Goal: Task Accomplishment & Management: Complete application form

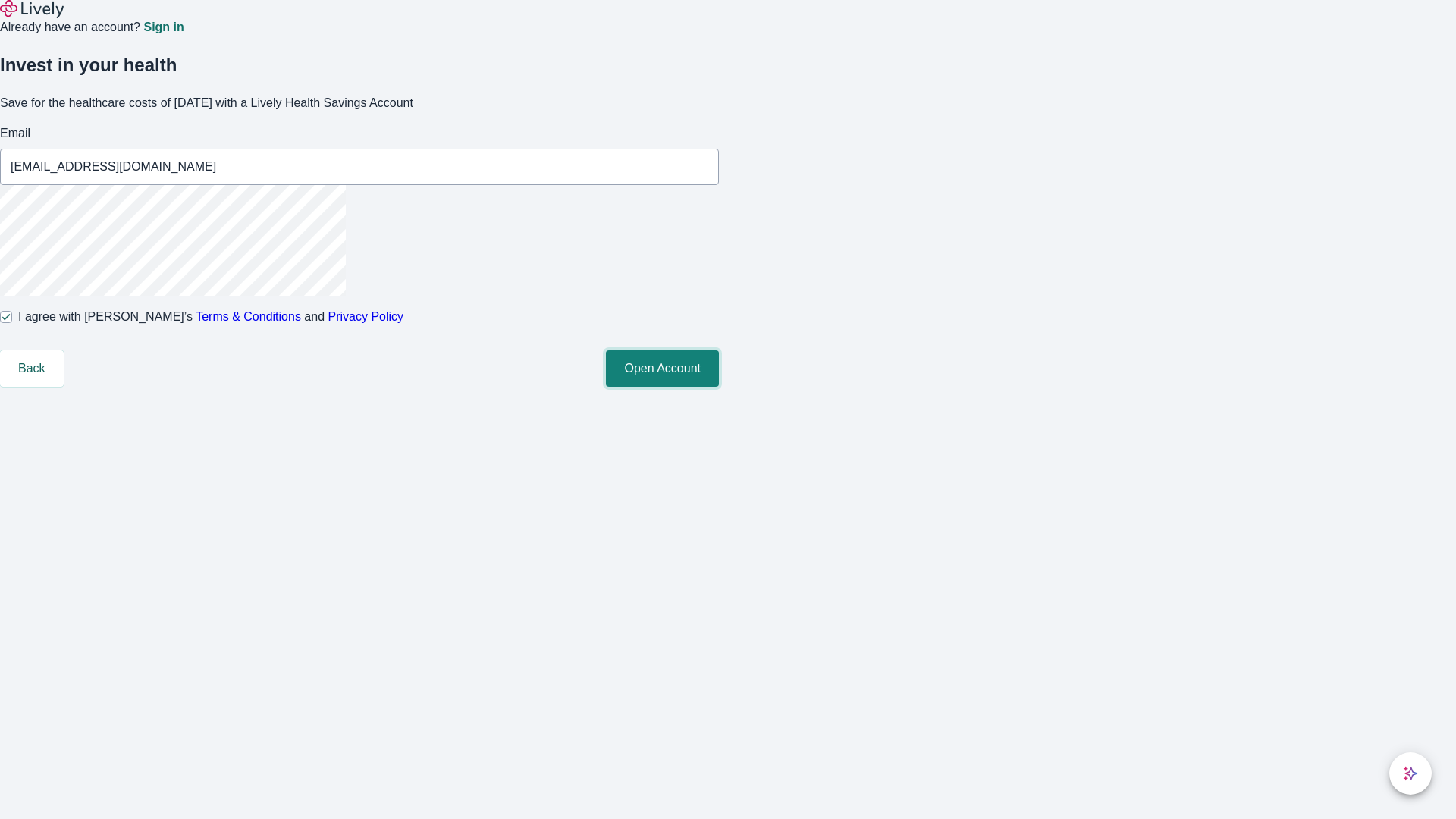
click at [719, 387] on button "Open Account" at bounding box center [662, 369] width 113 height 37
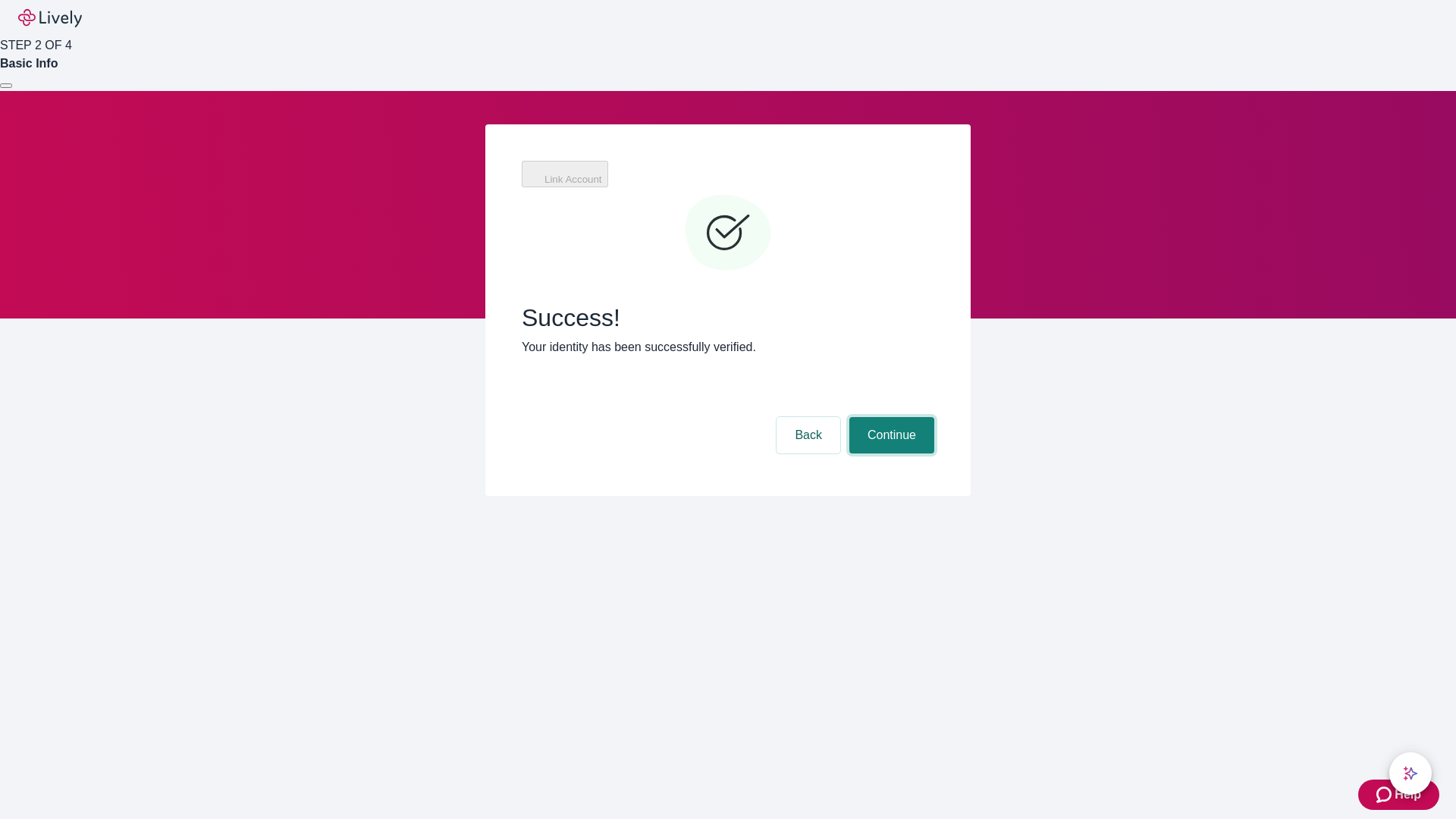
click at [889, 417] on button "Continue" at bounding box center [892, 435] width 85 height 37
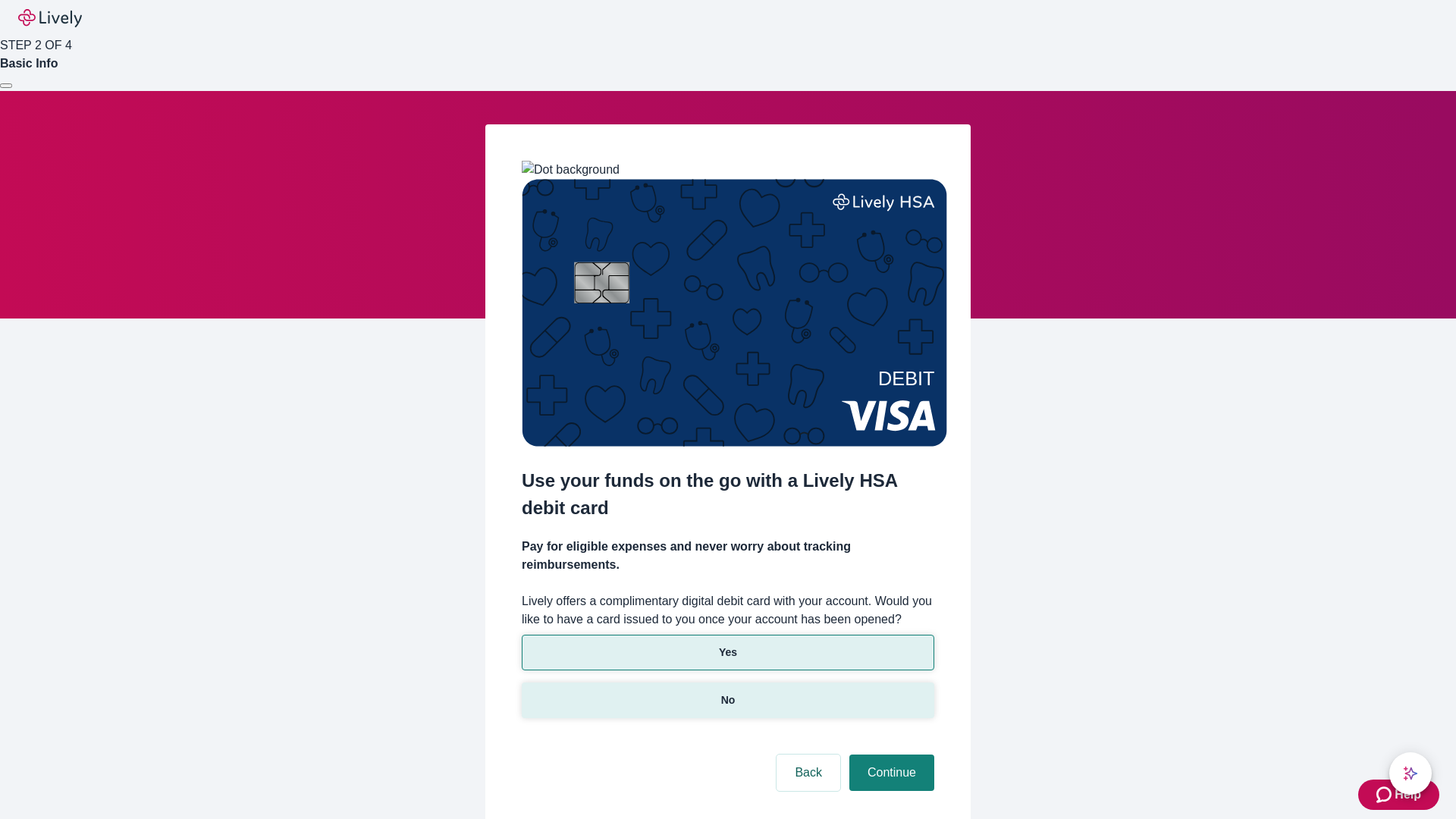
click at [728, 692] on p "No" at bounding box center [728, 700] width 14 height 16
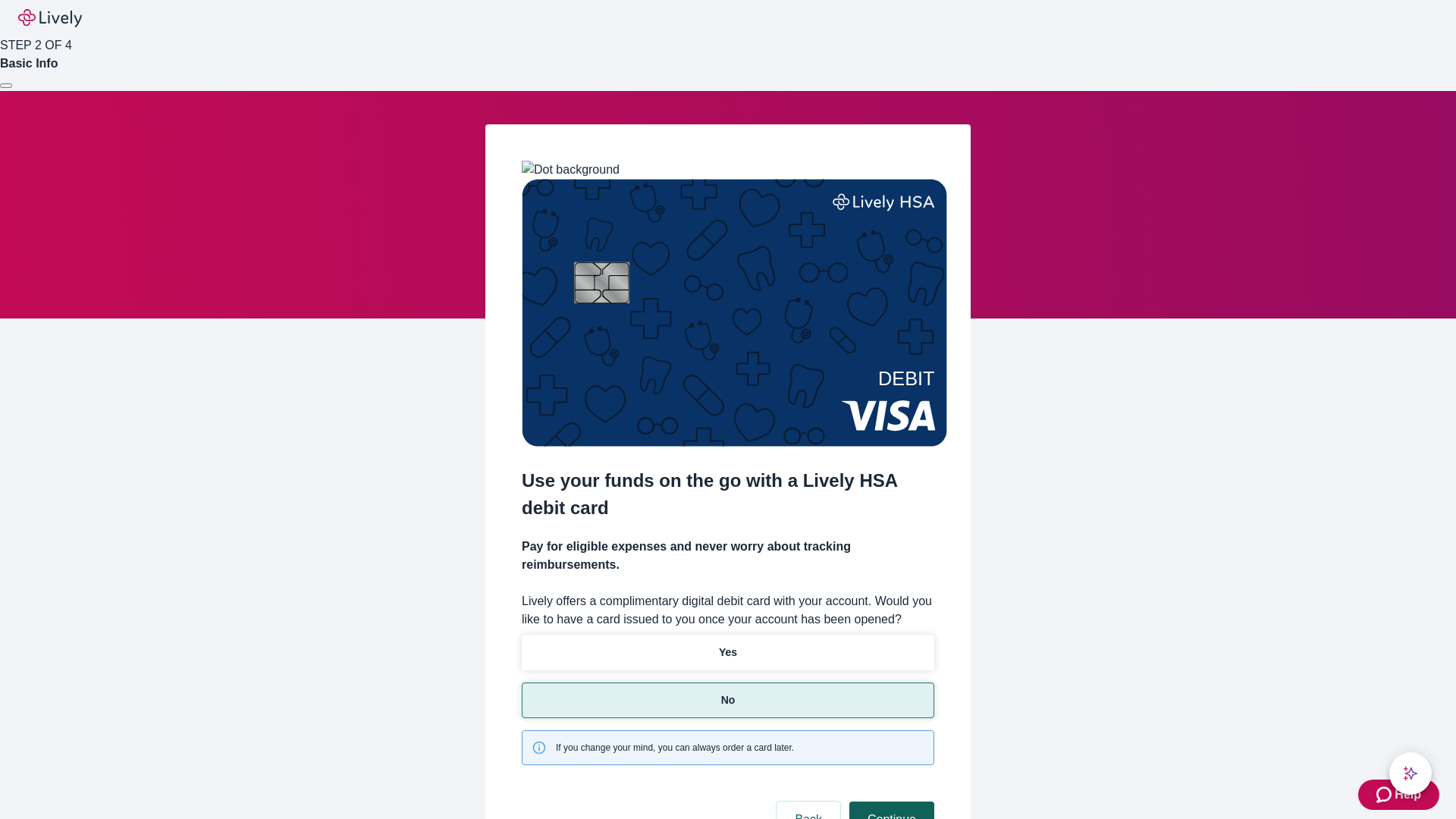
click at [889, 801] on button "Continue" at bounding box center [892, 820] width 85 height 37
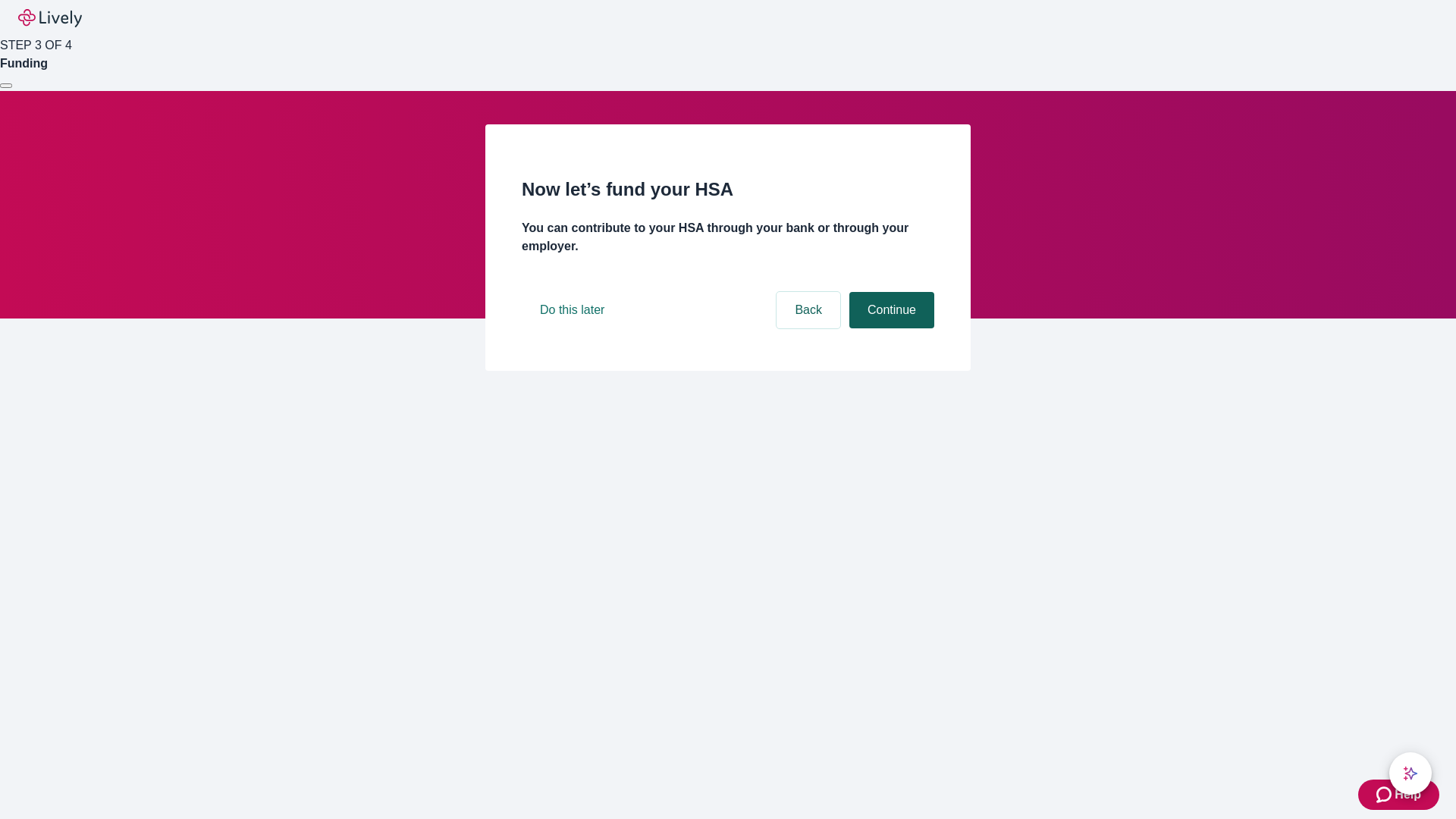
click at [889, 329] on button "Continue" at bounding box center [892, 310] width 85 height 37
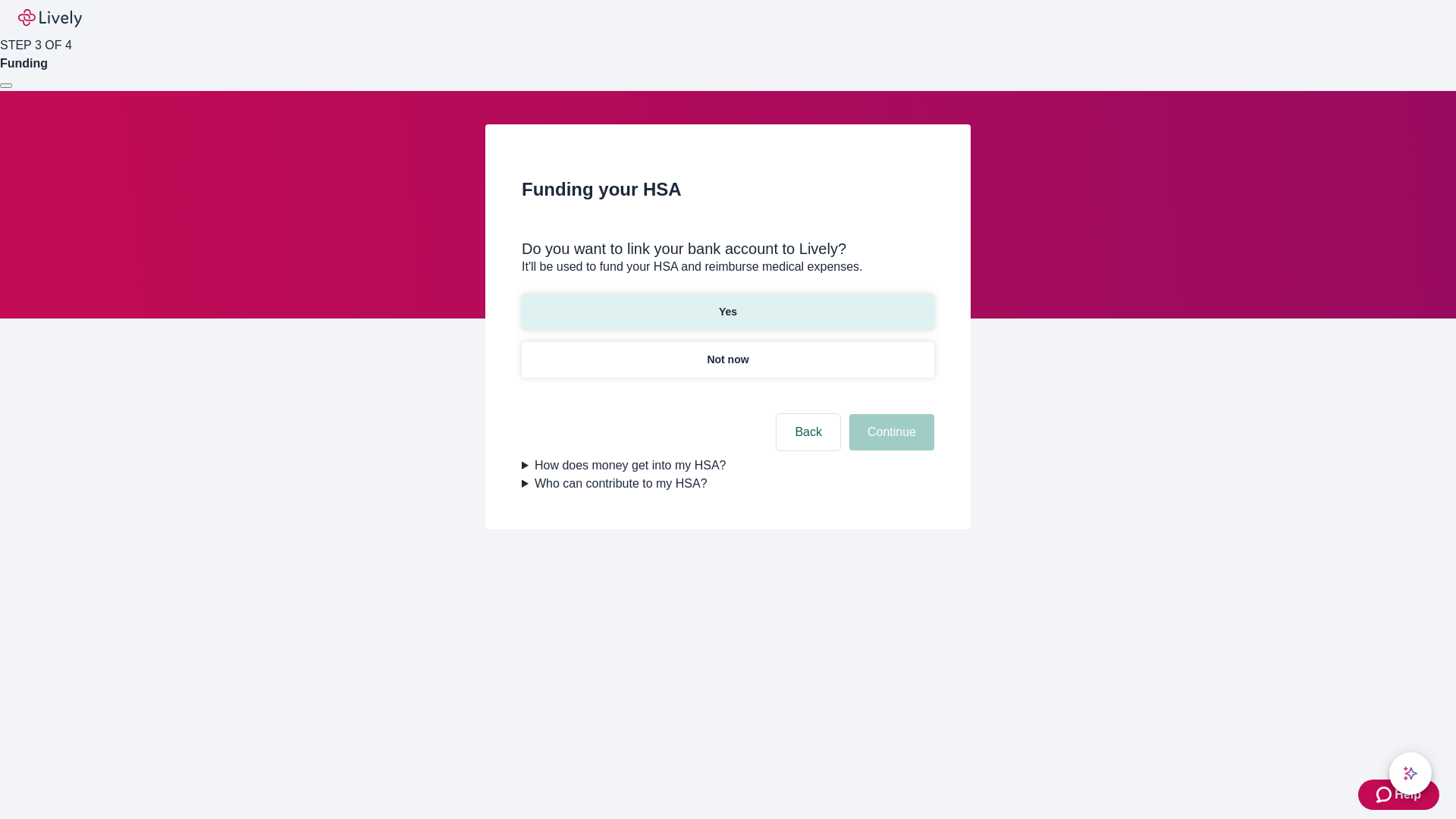
click at [728, 304] on p "Yes" at bounding box center [728, 312] width 18 height 16
click at [889, 414] on button "Continue" at bounding box center [892, 432] width 85 height 37
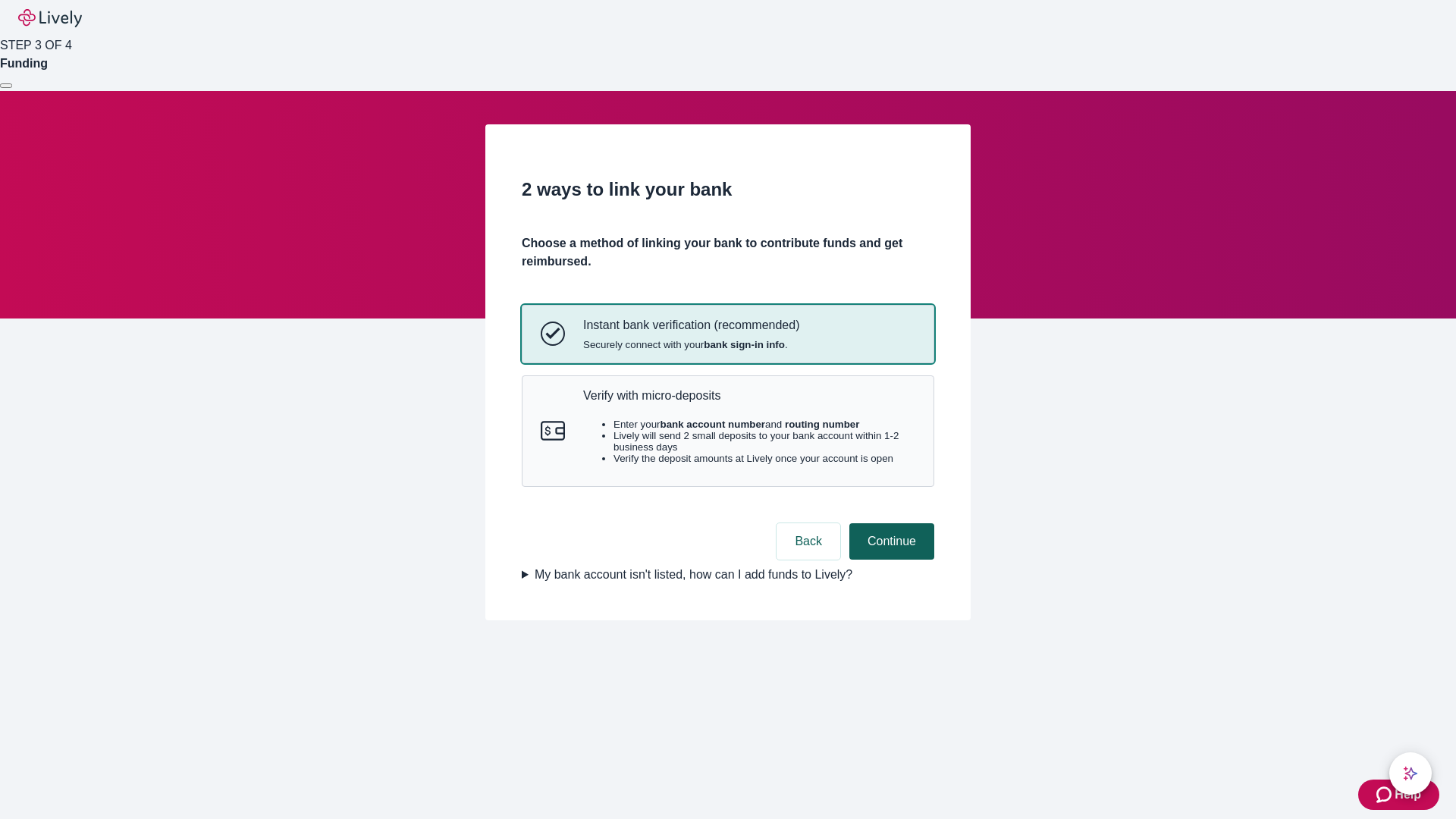
click at [748, 403] on p "Verify with micro-deposits" at bounding box center [749, 394] width 332 height 14
click at [889, 560] on button "Continue" at bounding box center [892, 541] width 85 height 37
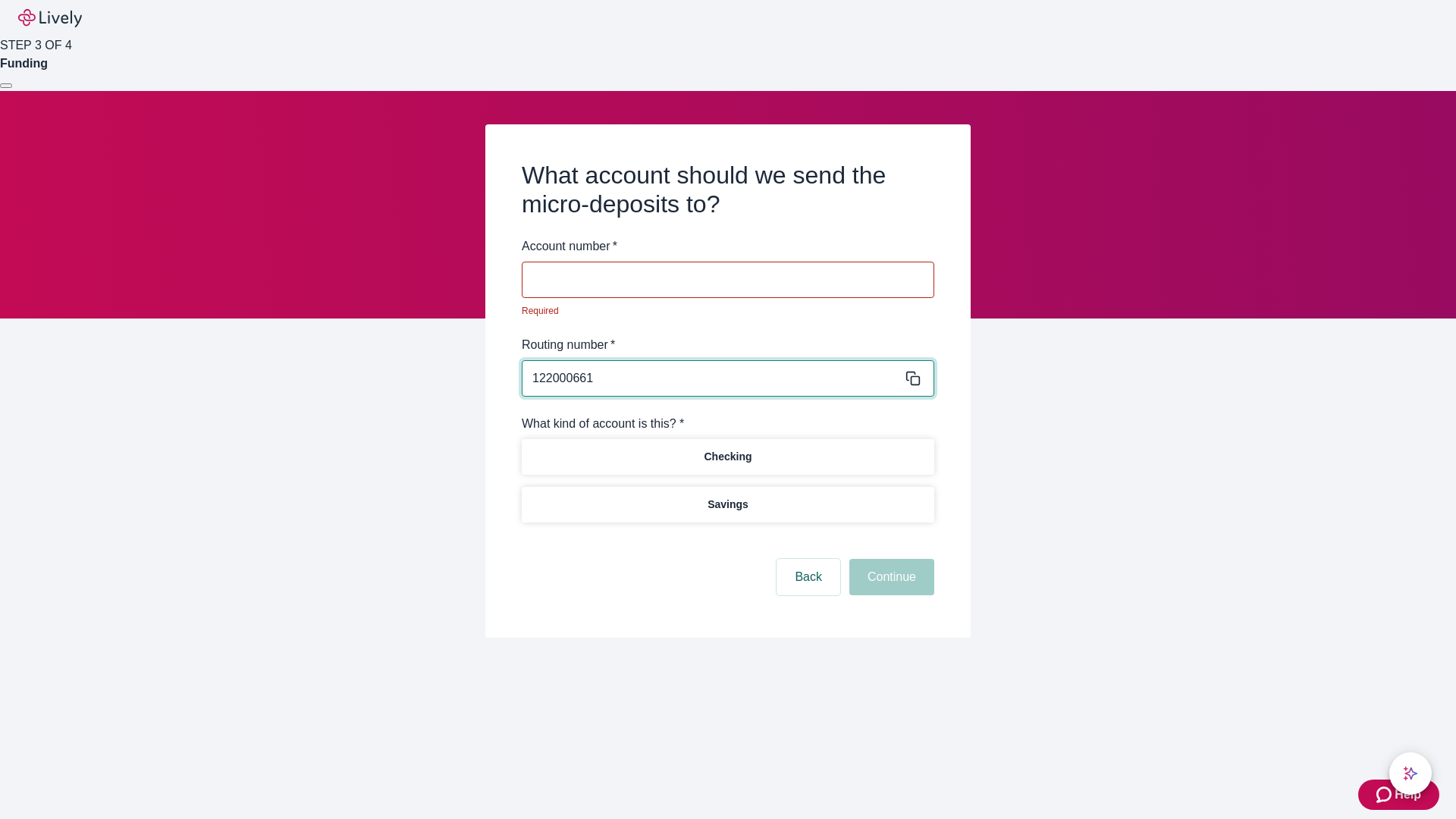
type input "122000661"
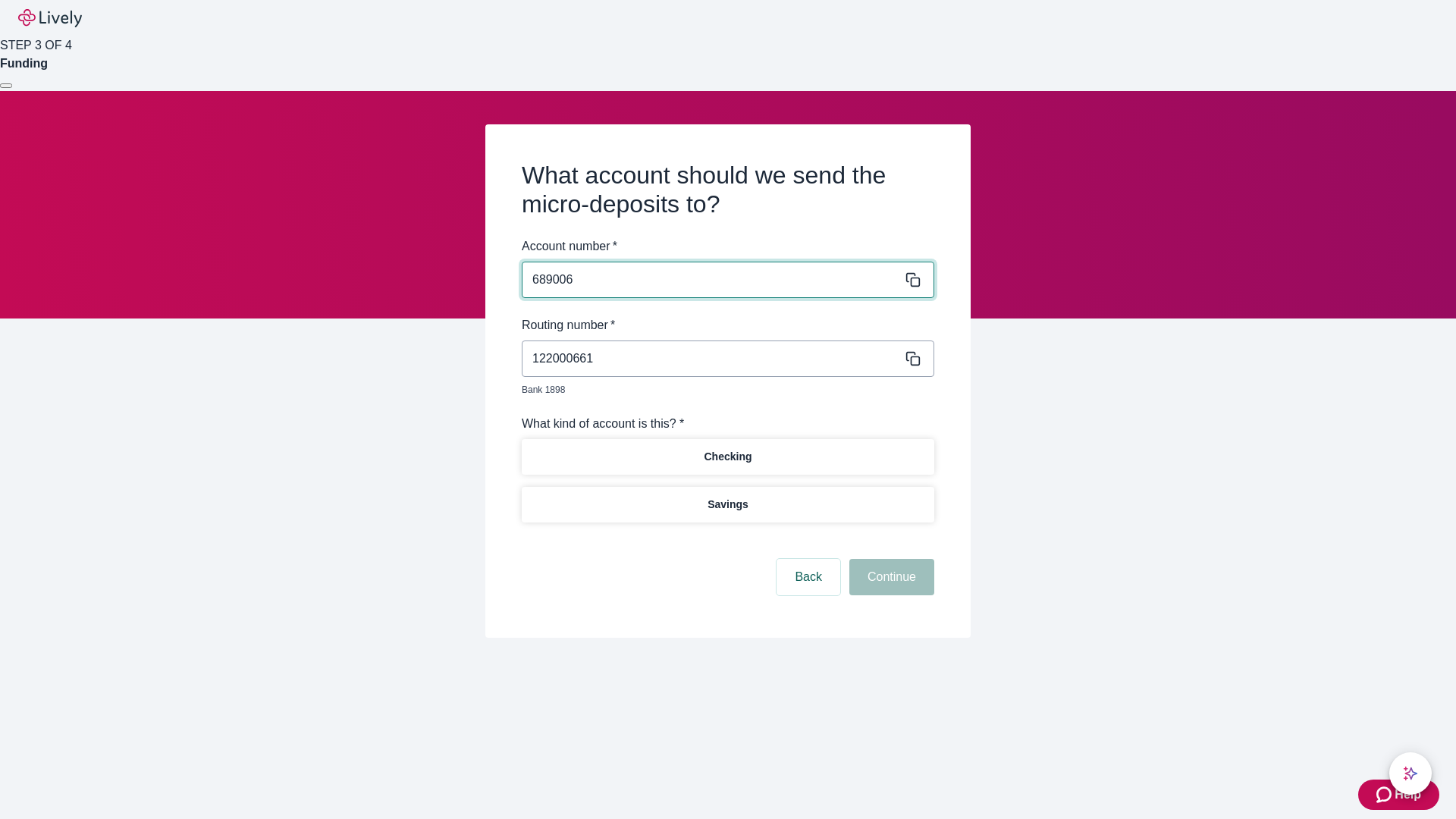
type input "689006"
click at [728, 449] on p "Checking" at bounding box center [728, 456] width 48 height 16
click at [889, 560] on button "Continue" at bounding box center [892, 577] width 85 height 37
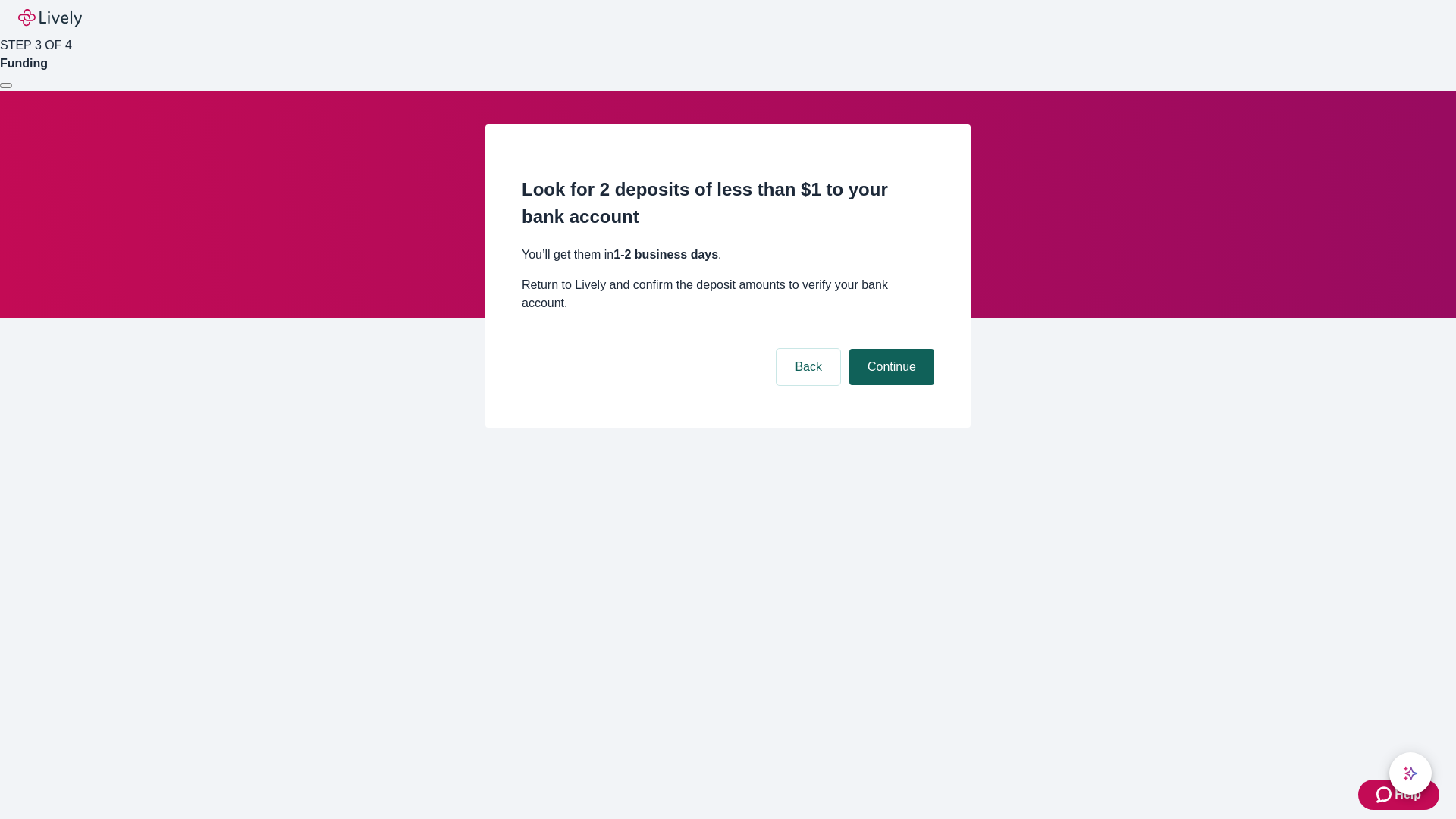
click at [889, 349] on button "Continue" at bounding box center [892, 367] width 85 height 37
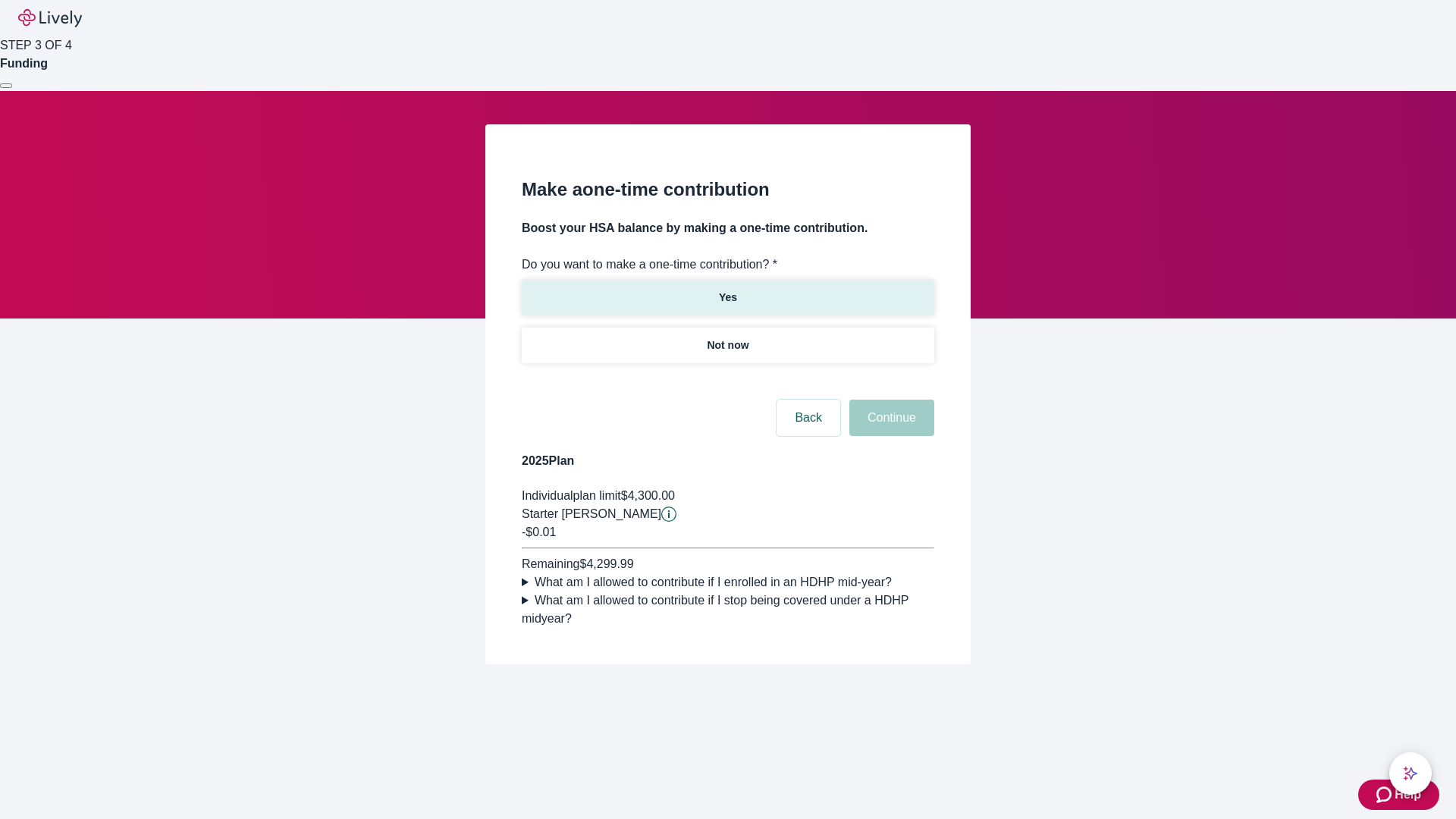
click at [728, 289] on p "Yes" at bounding box center [728, 297] width 18 height 16
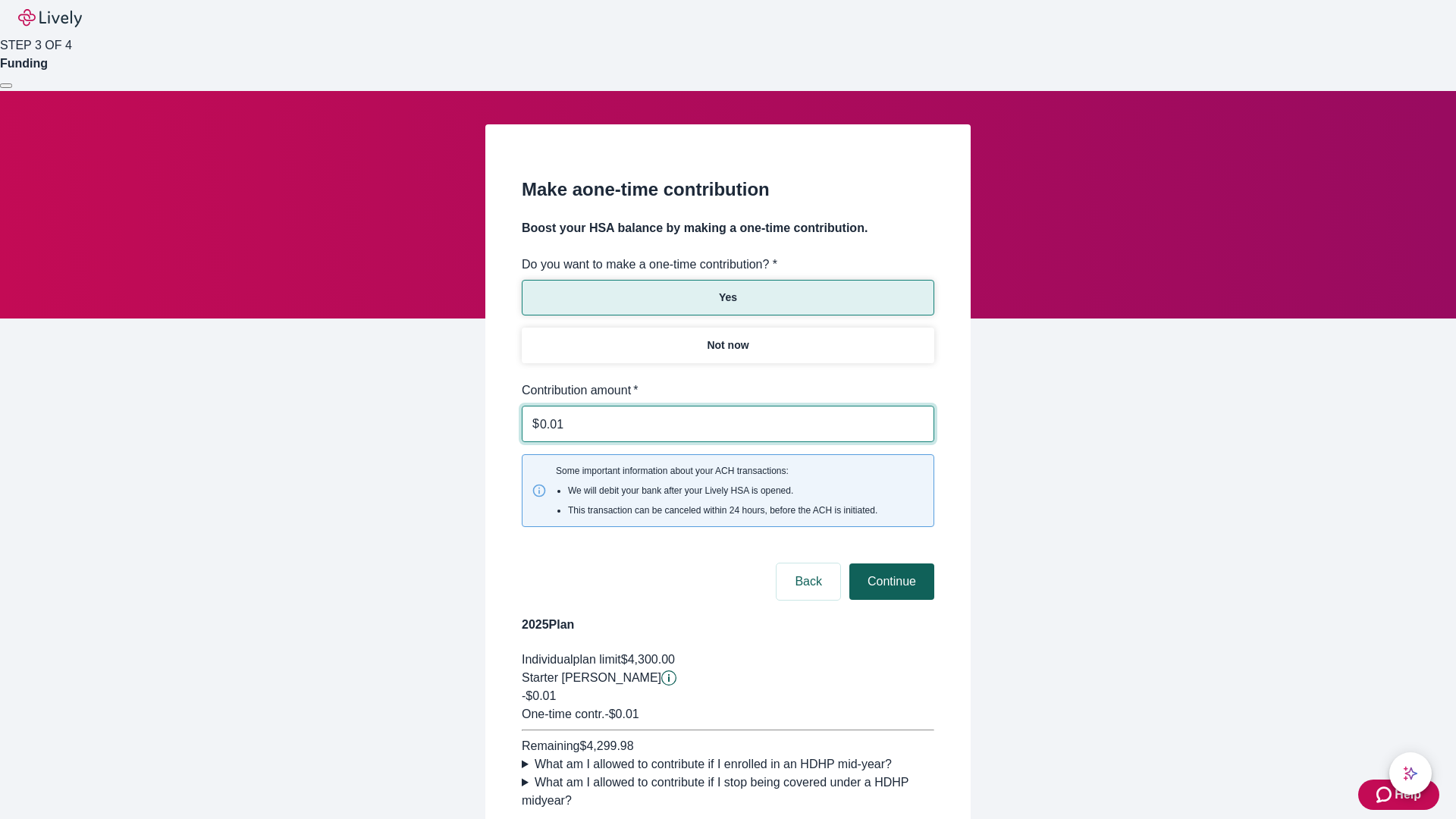
type input "0.01"
click at [889, 563] on button "Continue" at bounding box center [892, 581] width 85 height 37
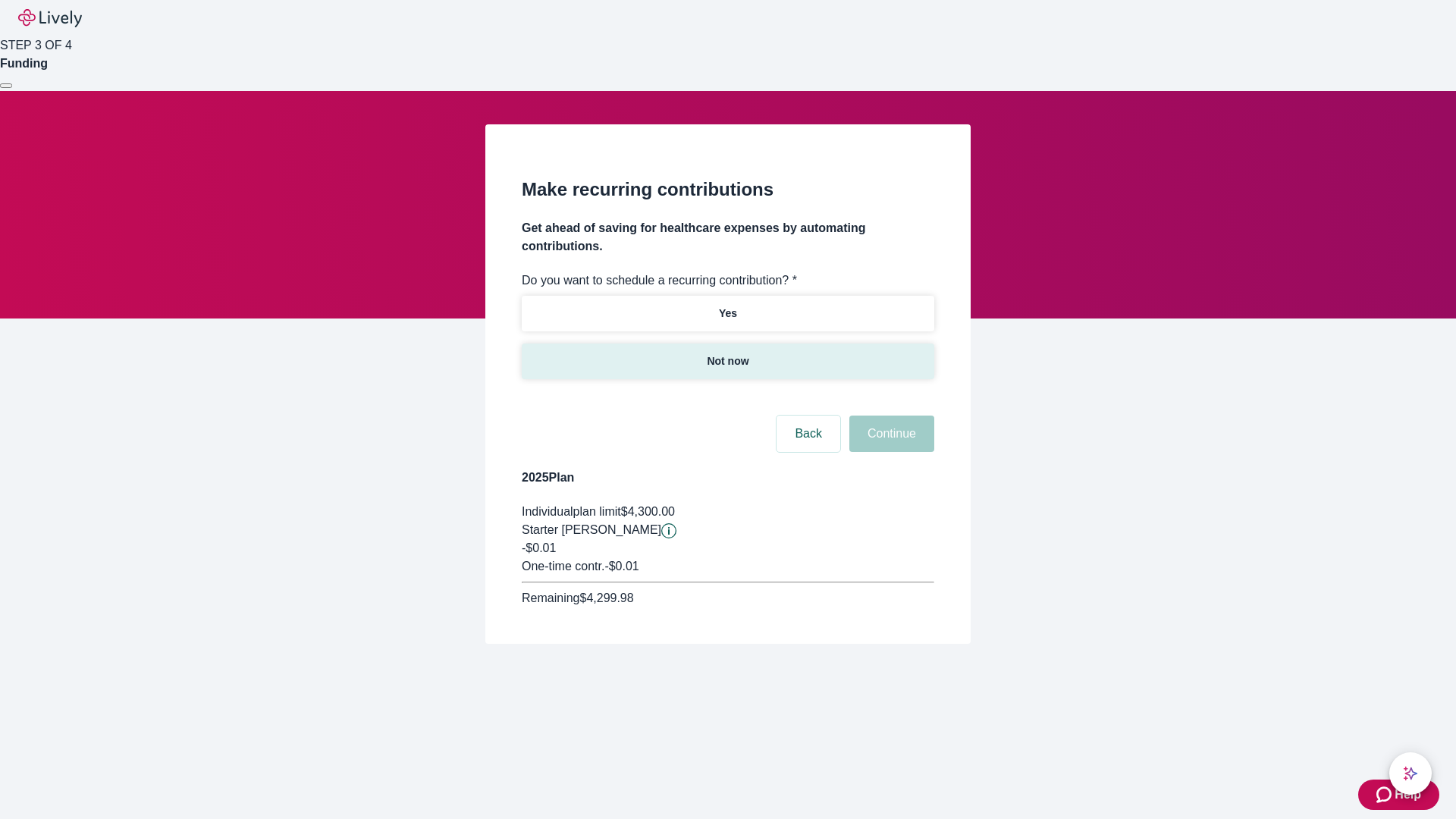
click at [728, 354] on p "Not now" at bounding box center [728, 361] width 42 height 16
click at [889, 415] on button "Continue" at bounding box center [892, 434] width 85 height 37
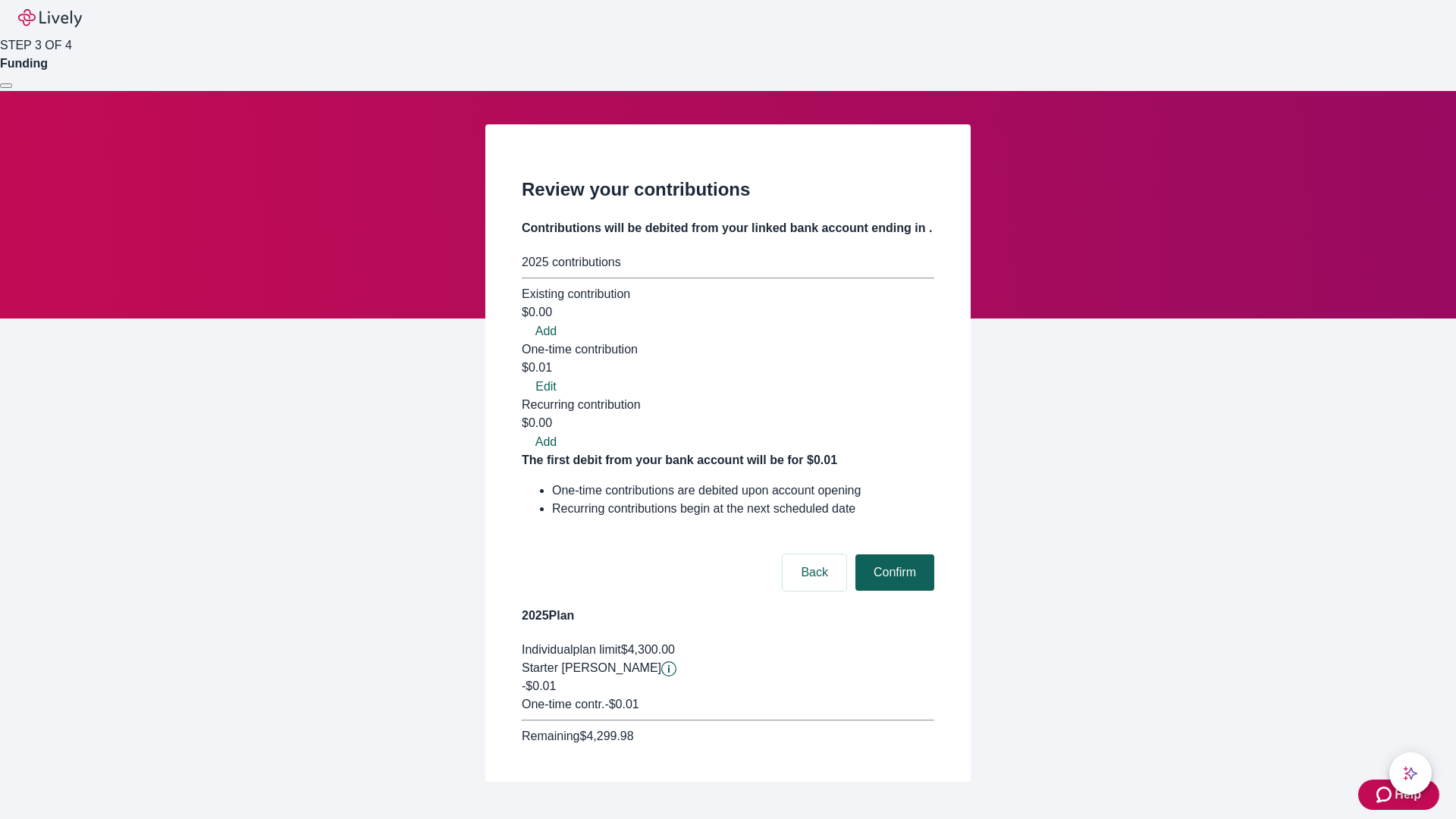
click at [893, 554] on button "Confirm" at bounding box center [894, 572] width 79 height 37
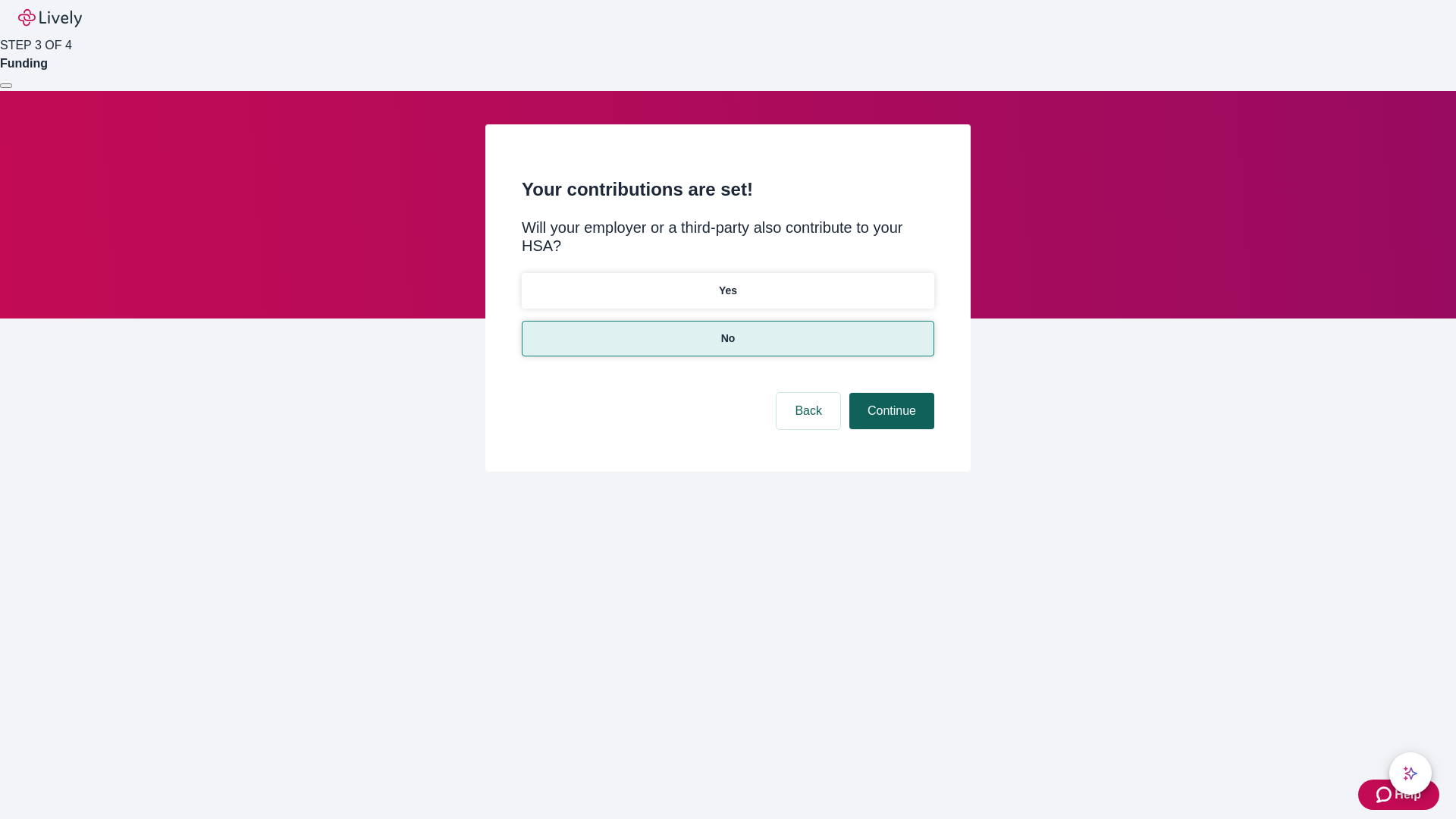
click at [889, 393] on button "Continue" at bounding box center [892, 411] width 85 height 37
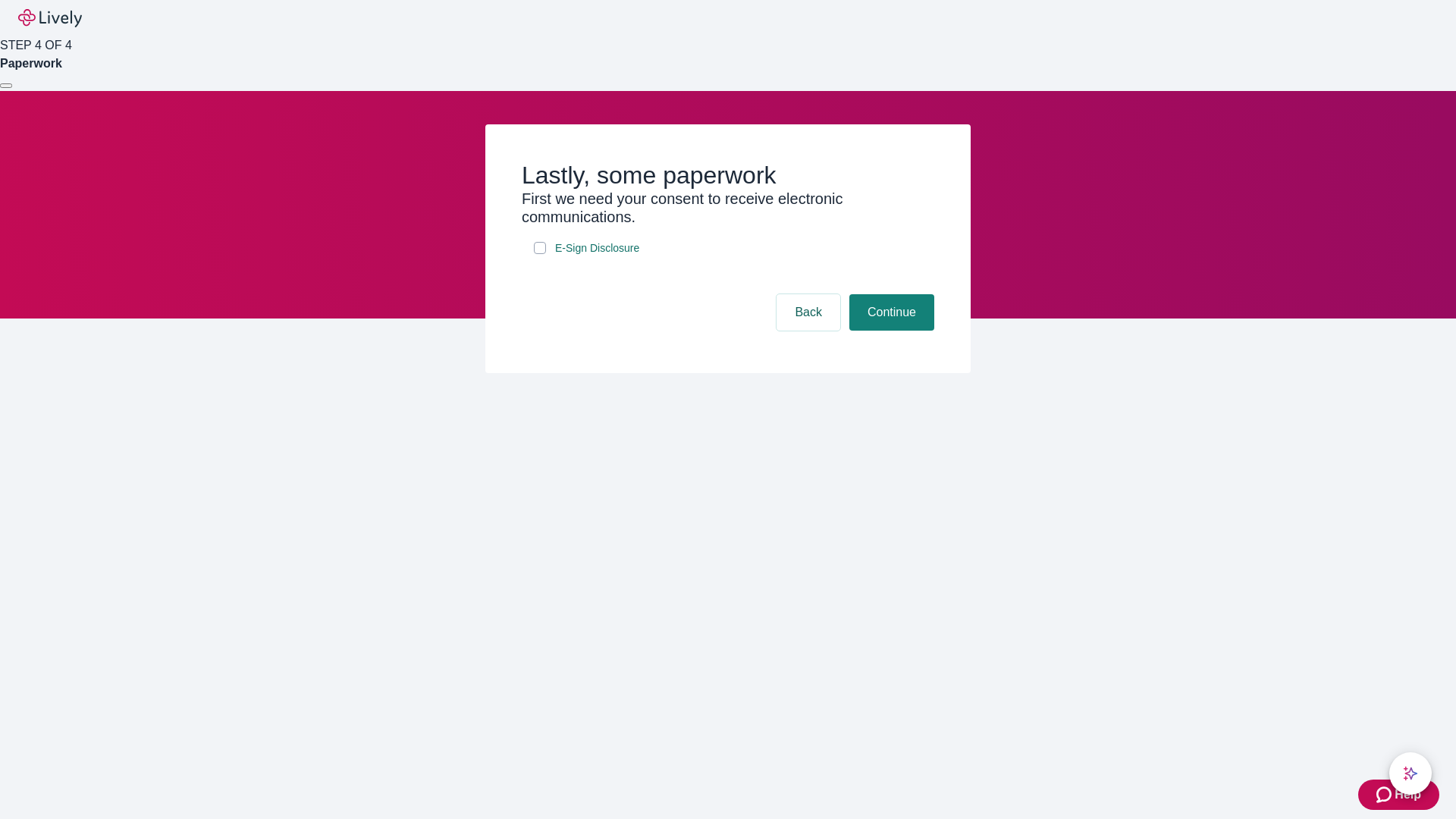
click at [540, 254] on input "E-Sign Disclosure" at bounding box center [540, 248] width 13 height 13
checkbox input "true"
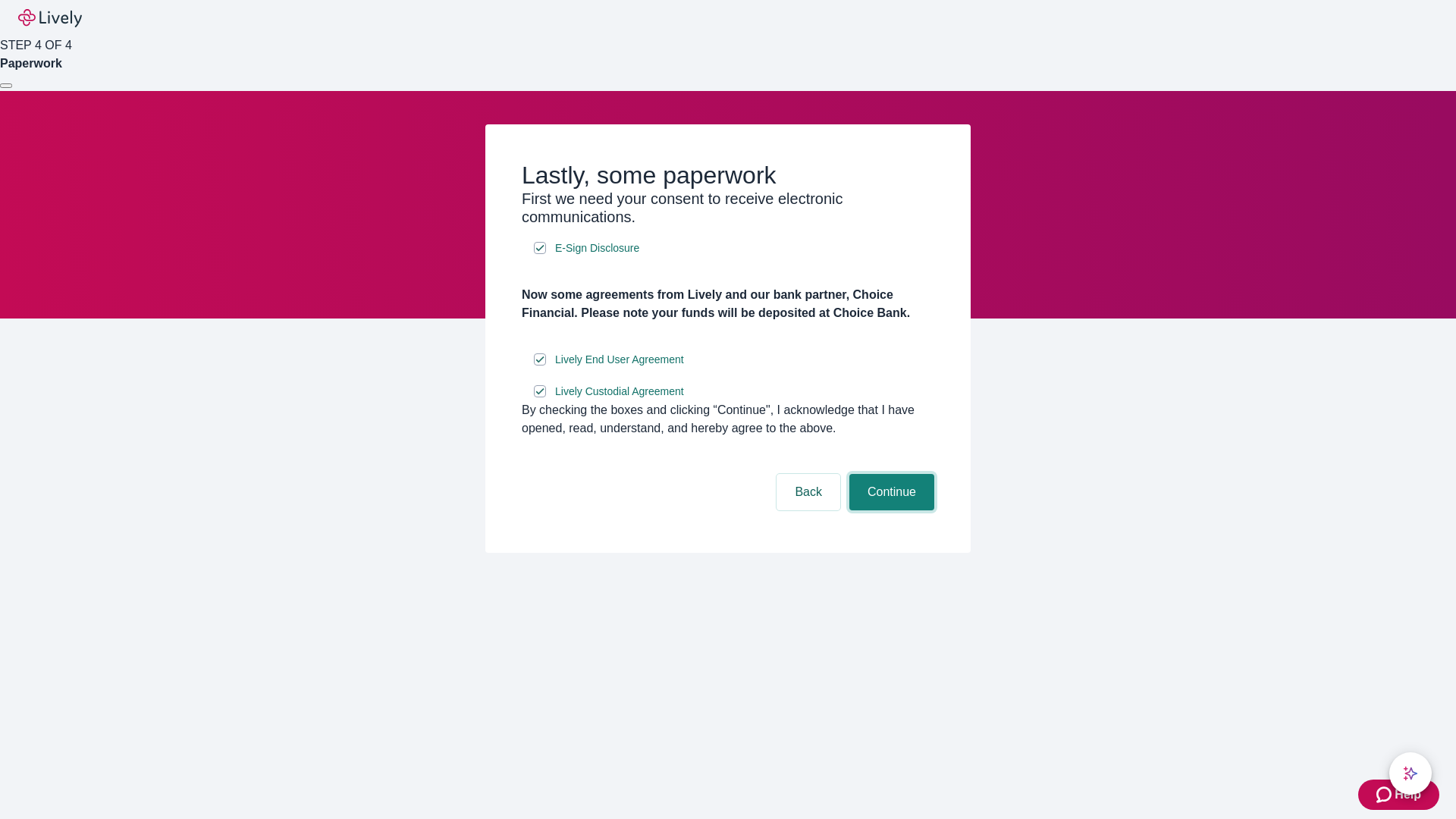
click at [889, 510] on button "Continue" at bounding box center [892, 492] width 85 height 37
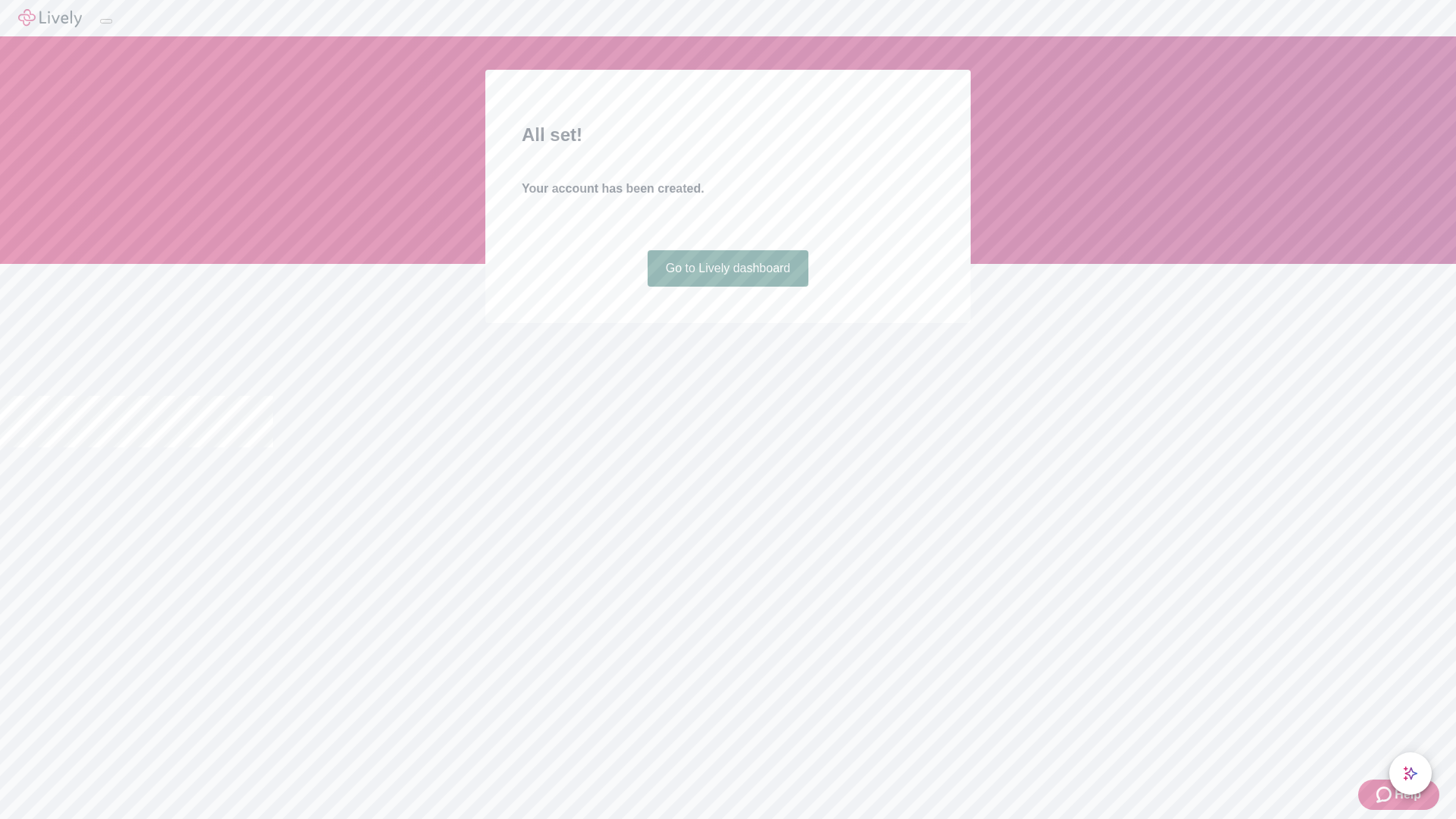
click at [728, 287] on link "Go to Lively dashboard" at bounding box center [728, 269] width 162 height 37
